Goal: Task Accomplishment & Management: Manage account settings

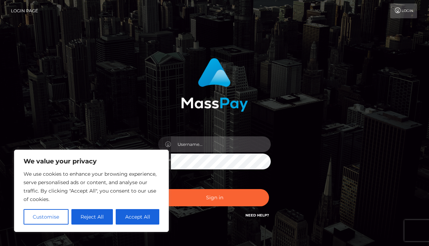
type input "[EMAIL_ADDRESS][DOMAIN_NAME]"
click at [198, 147] on input "[EMAIL_ADDRESS][DOMAIN_NAME]" at bounding box center [221, 144] width 100 height 16
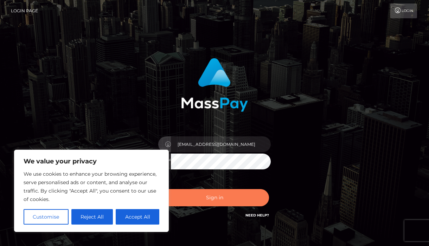
click at [201, 200] on button "Sign in" at bounding box center [214, 197] width 109 height 17
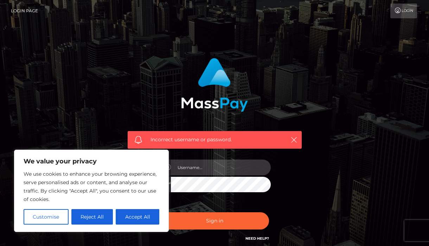
type input "[EMAIL_ADDRESS][DOMAIN_NAME]"
click at [98, 219] on button "Reject All" at bounding box center [92, 216] width 42 height 15
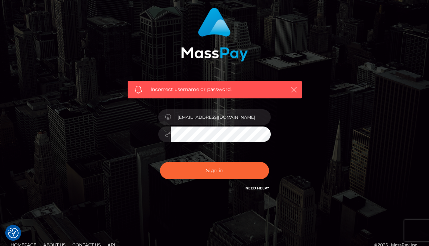
scroll to position [72, 0]
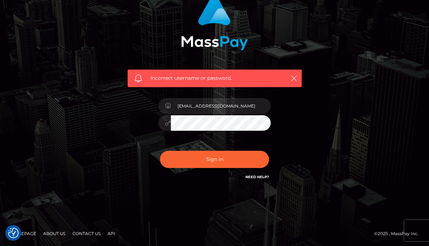
click at [260, 176] on link "Need Help?" at bounding box center [257, 177] width 24 height 5
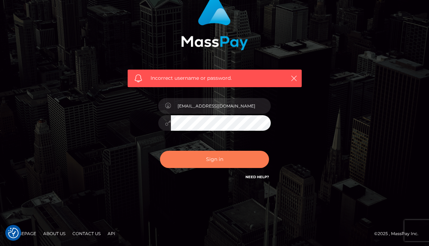
click at [212, 163] on button "Sign in" at bounding box center [214, 159] width 109 height 17
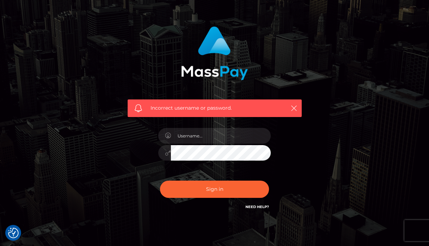
scroll to position [52, 0]
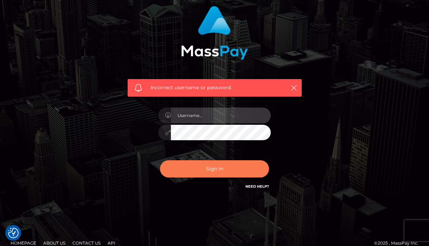
type input "[EMAIL_ADDRESS][DOMAIN_NAME]"
click at [213, 178] on button "Sign in" at bounding box center [214, 168] width 109 height 17
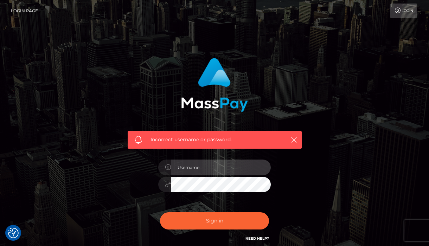
type input "[EMAIL_ADDRESS][DOMAIN_NAME]"
click at [27, 13] on link "Login Page" at bounding box center [24, 11] width 27 height 15
